Goal: Task Accomplishment & Management: Use online tool/utility

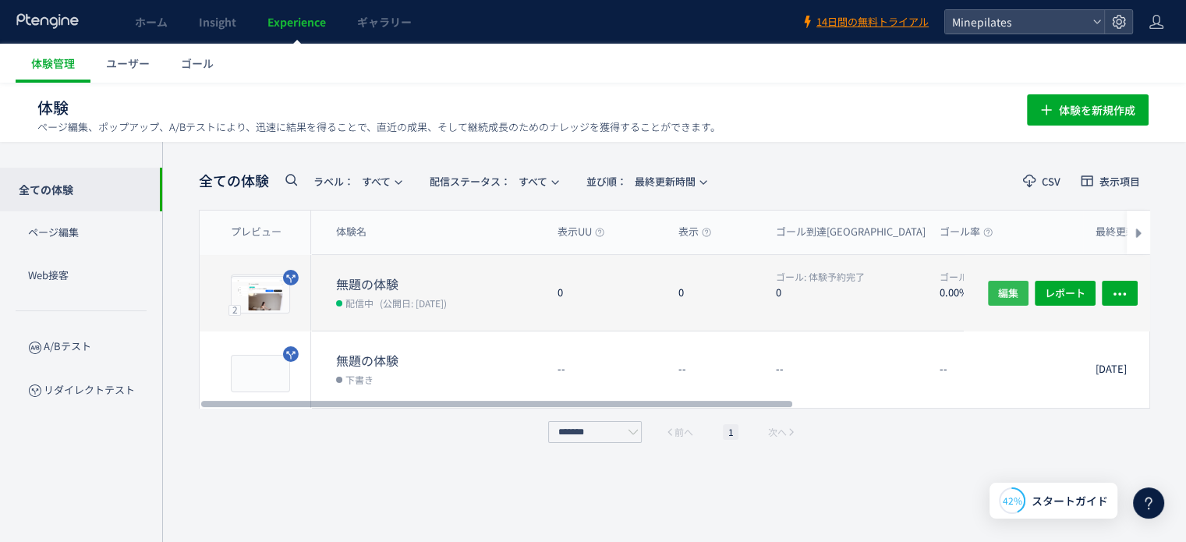
click at [1017, 292] on span "編集" at bounding box center [1008, 292] width 20 height 25
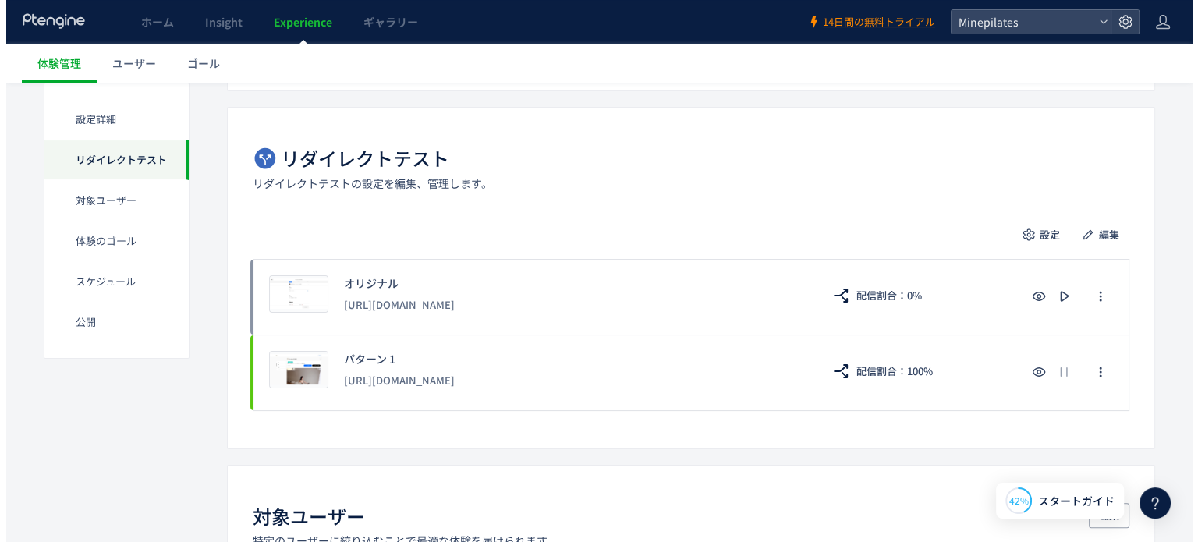
scroll to position [300, 0]
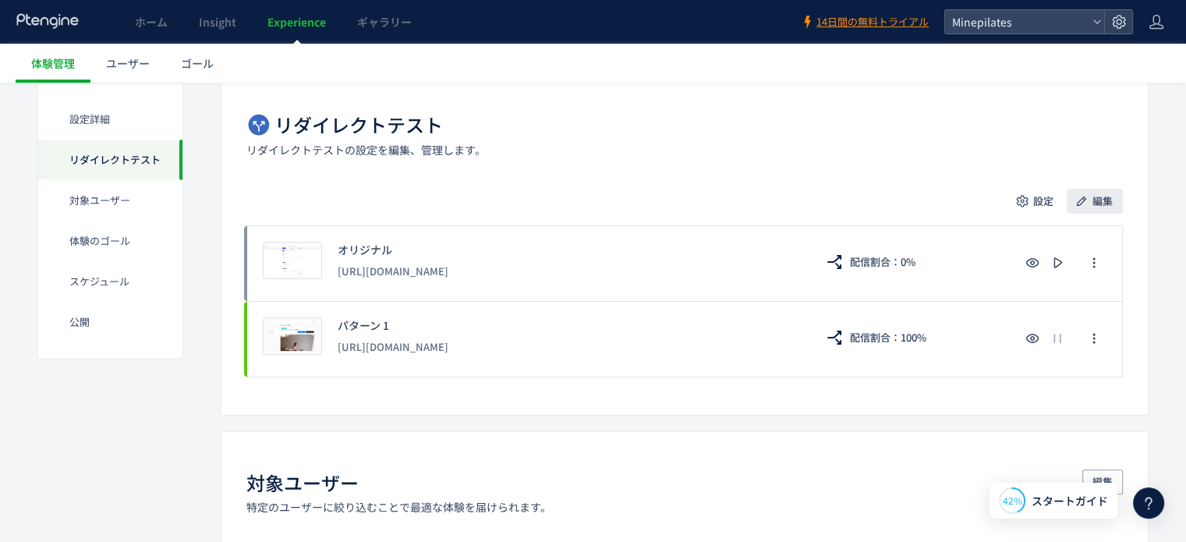
click at [1103, 199] on span "編集" at bounding box center [1103, 201] width 20 height 25
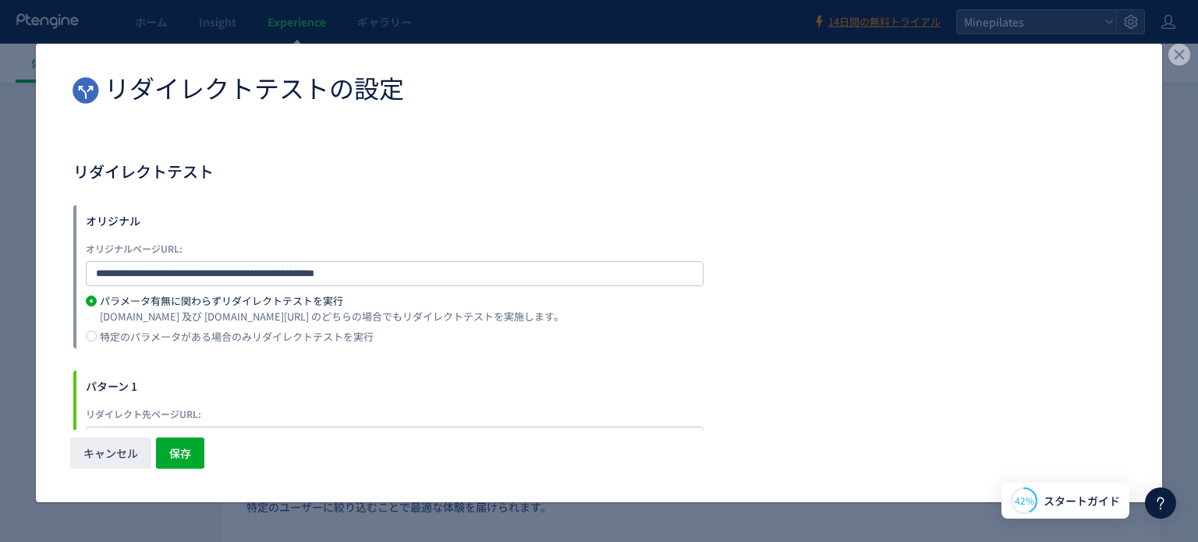
click at [344, 379] on div "パターン 1" at bounding box center [605, 386] width 1039 height 31
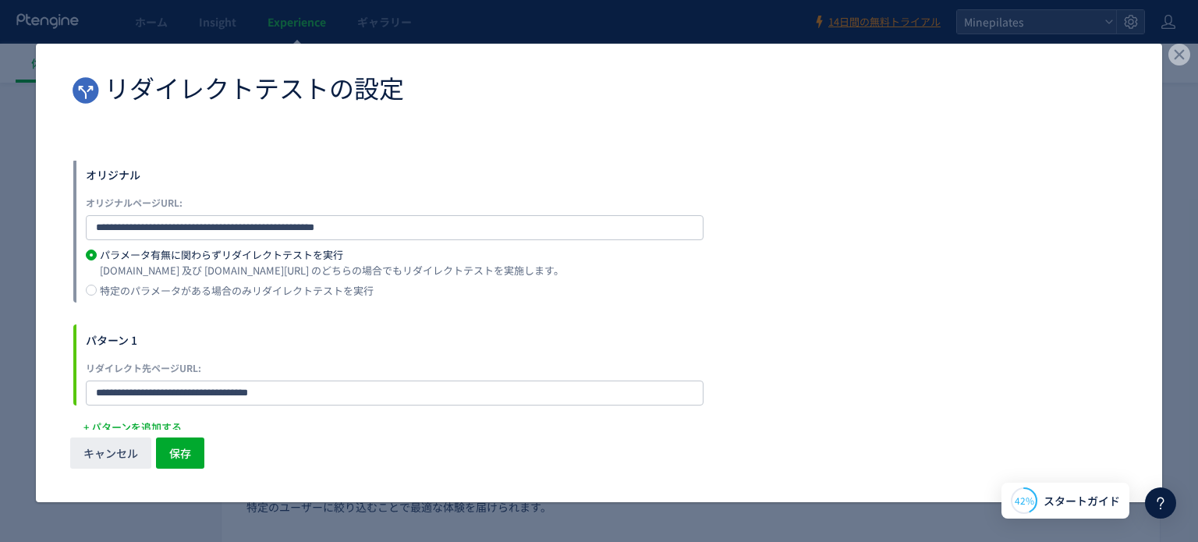
scroll to position [55, 0]
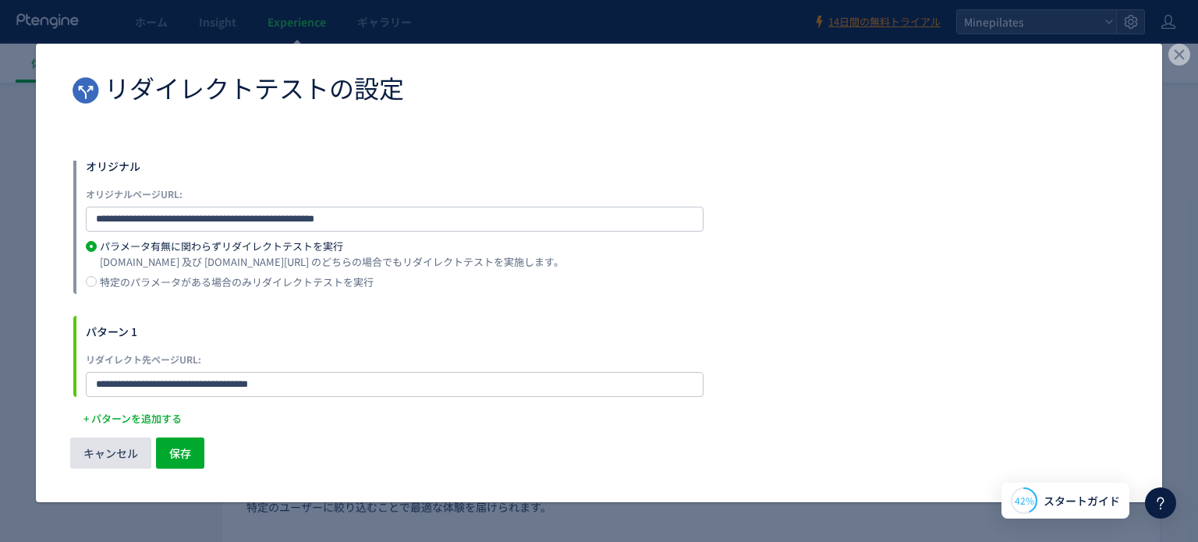
click at [119, 443] on span "キャンセル" at bounding box center [110, 453] width 55 height 31
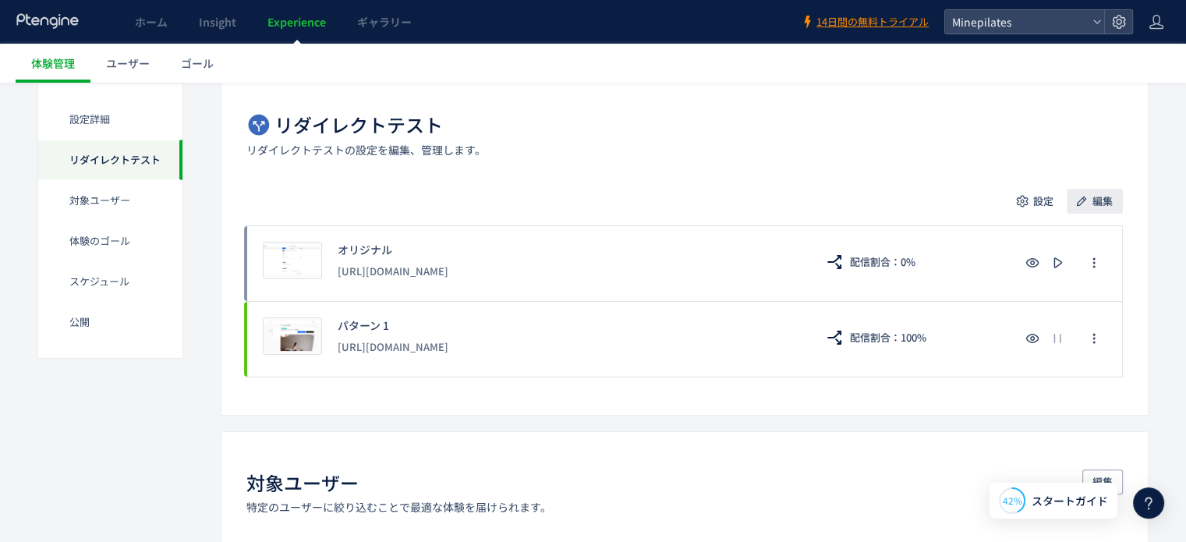
click at [1092, 199] on button "編集" at bounding box center [1095, 201] width 56 height 25
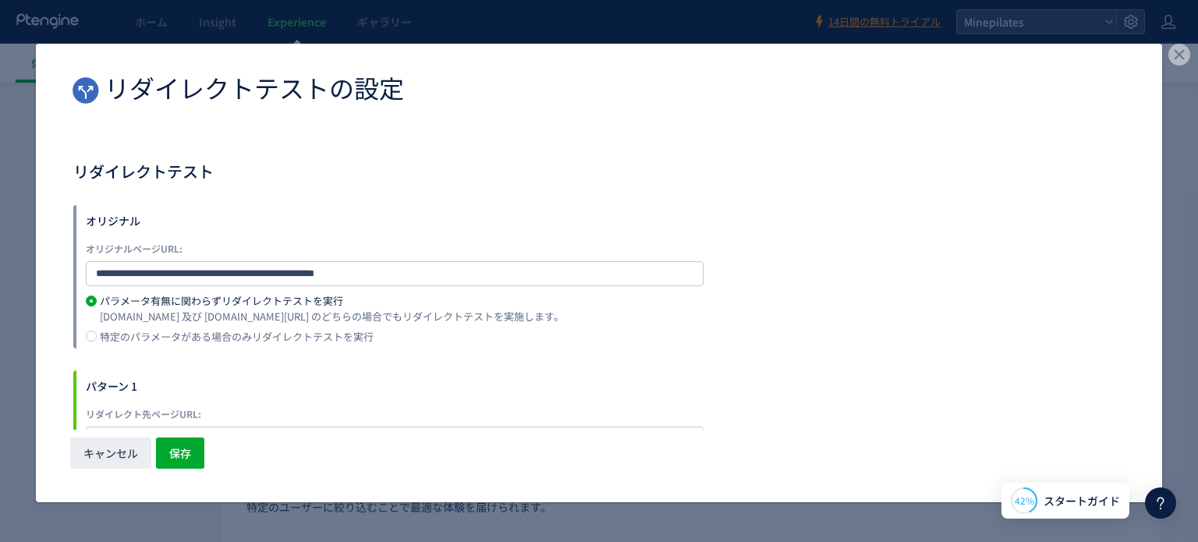
click at [899, 289] on div "**********" at bounding box center [598, 277] width 1051 height 144
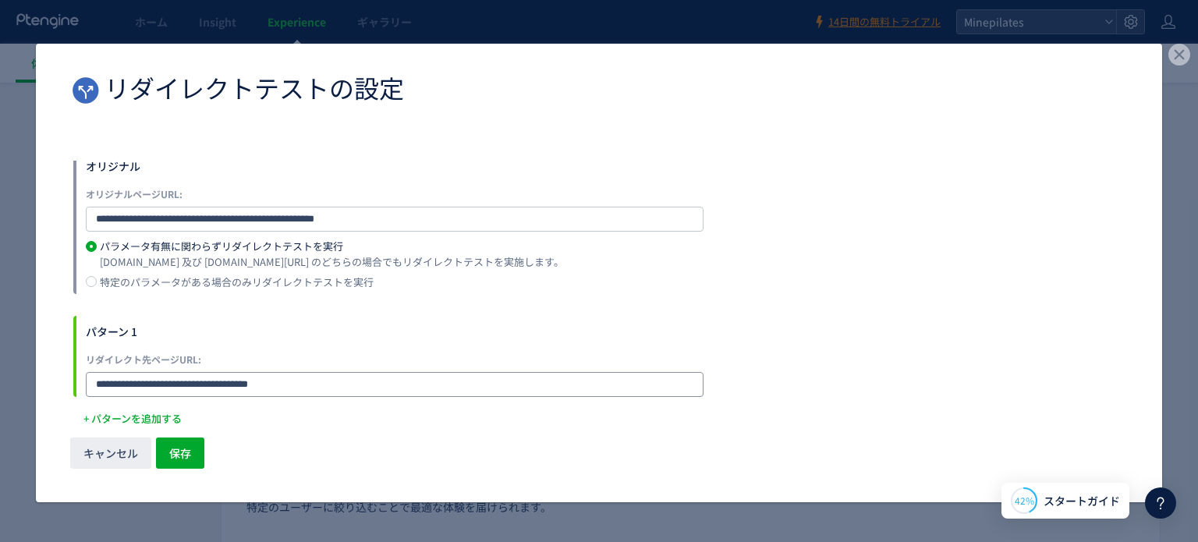
drag, startPoint x: 300, startPoint y: 388, endPoint x: 0, endPoint y: 367, distance: 300.2
click at [0, 367] on div "**********" at bounding box center [599, 271] width 1198 height 542
click at [120, 454] on span "キャンセル" at bounding box center [110, 453] width 55 height 31
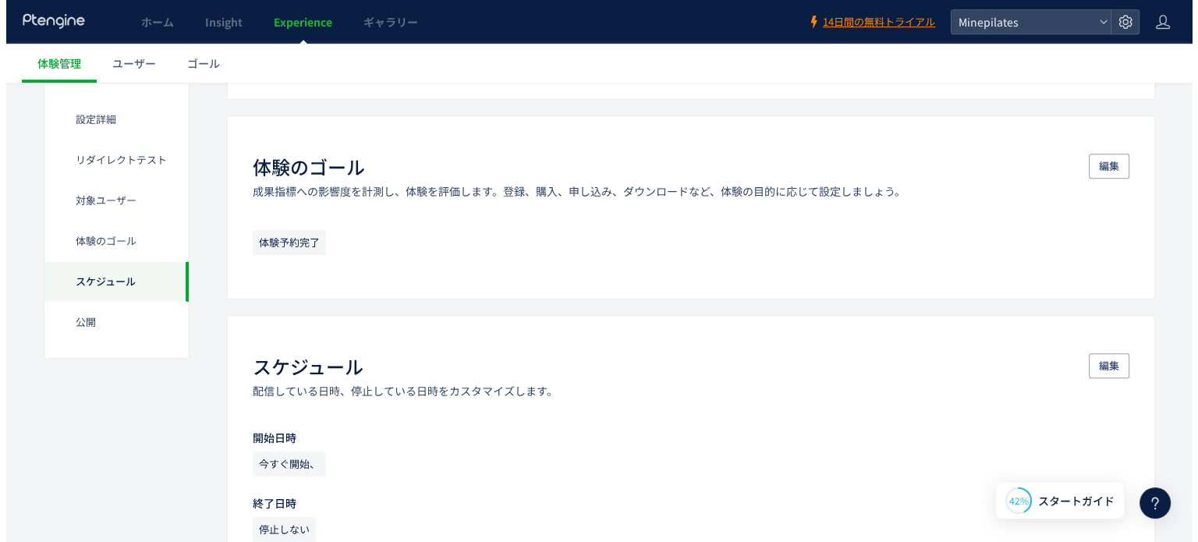
scroll to position [1310, 0]
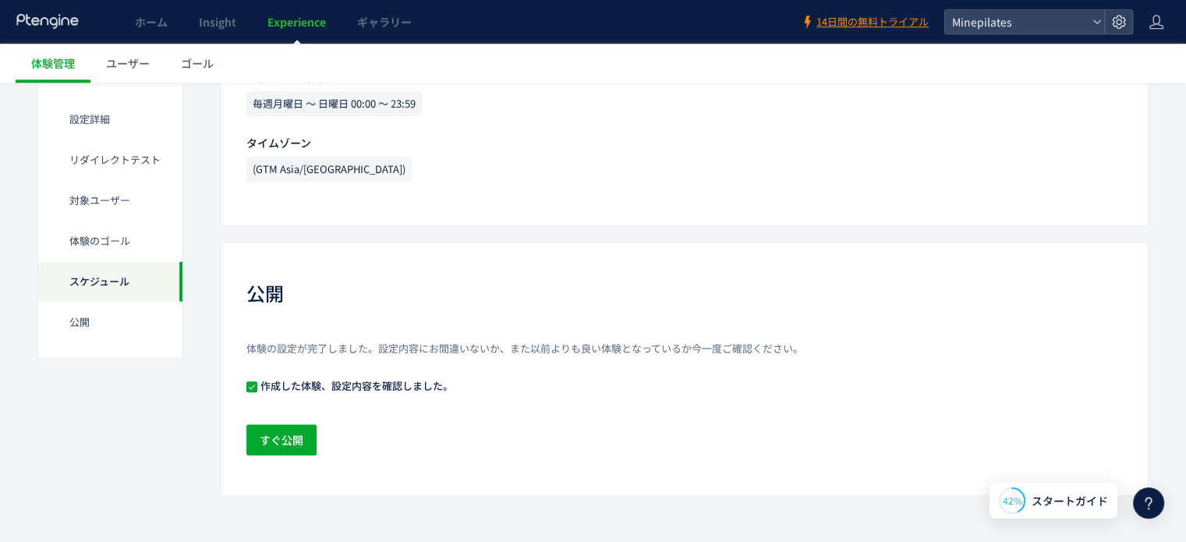
click at [287, 415] on div "体験の設定が完了しました。設定内容にお間違いないか、また以前よりも良い体験となっているか今一度ご確認ください。 作成した体験、設定内容を確認しました。 すぐ公開" at bounding box center [684, 400] width 877 height 117
click at [292, 434] on span "すぐ公開" at bounding box center [282, 439] width 44 height 31
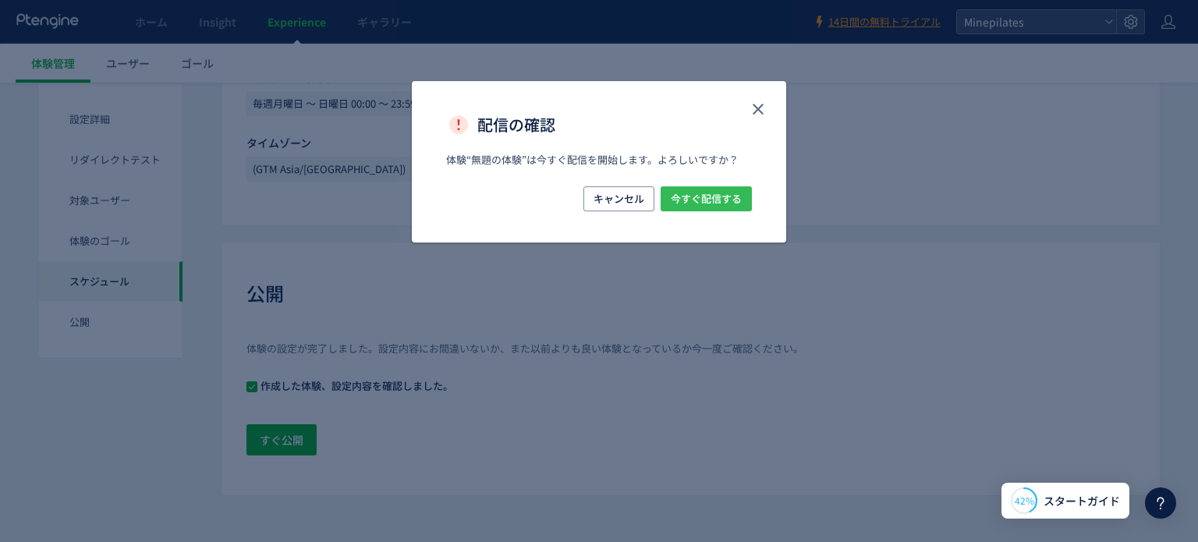
click at [709, 192] on span "今すぐ配信する" at bounding box center [706, 198] width 71 height 25
